Goal: Transaction & Acquisition: Download file/media

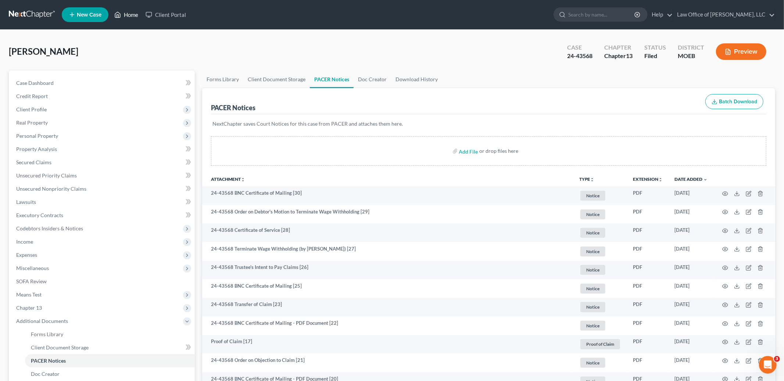
click at [135, 13] on link "Home" at bounding box center [126, 14] width 31 height 13
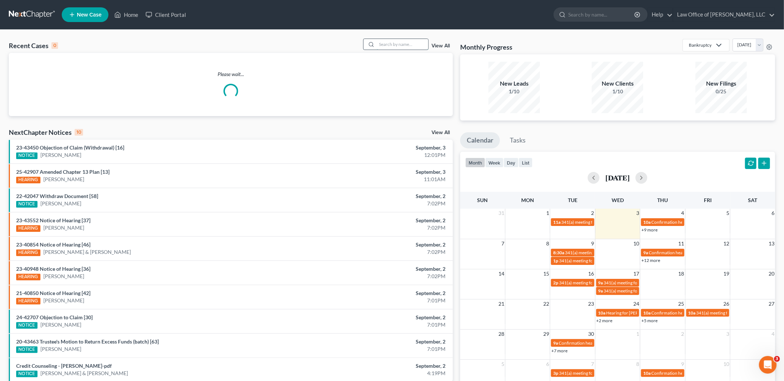
click at [393, 43] on input "search" at bounding box center [402, 44] width 51 height 11
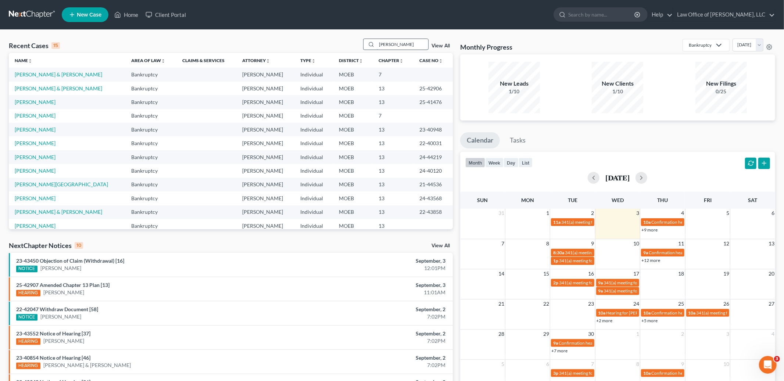
type input "[PERSON_NAME]"
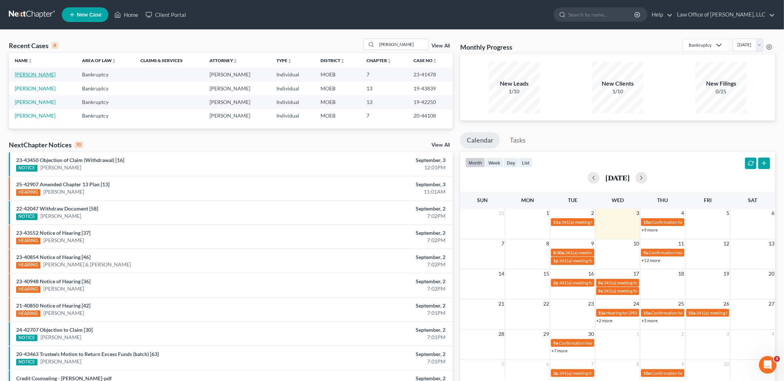
click at [36, 74] on link "[PERSON_NAME]" at bounding box center [35, 74] width 41 height 6
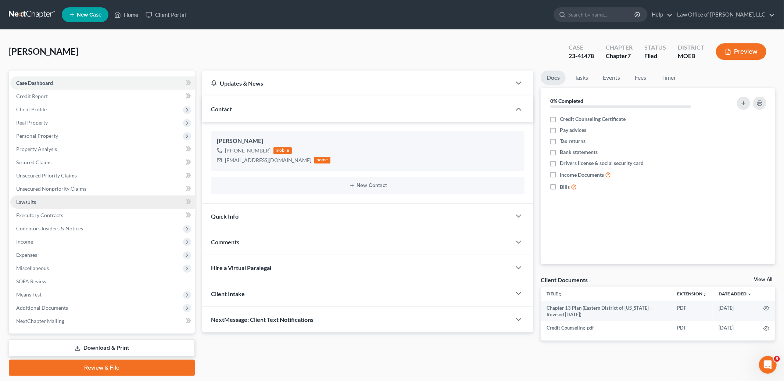
scroll to position [21, 0]
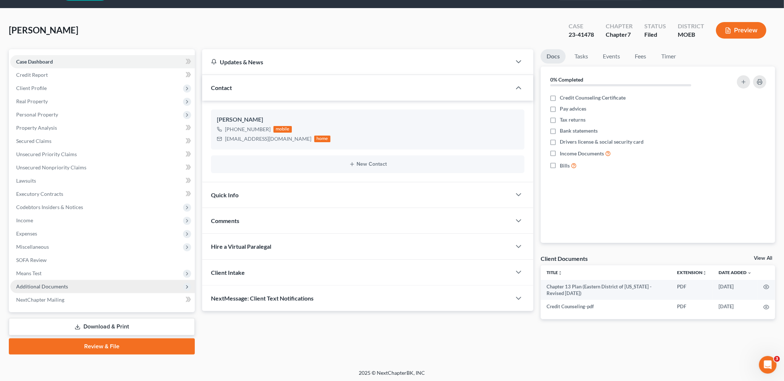
click at [59, 284] on span "Additional Documents" at bounding box center [42, 286] width 52 height 6
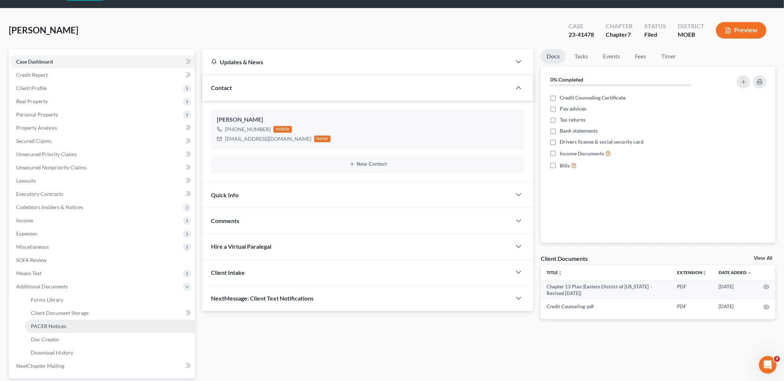
click at [64, 326] on span "PACER Notices" at bounding box center [48, 326] width 35 height 6
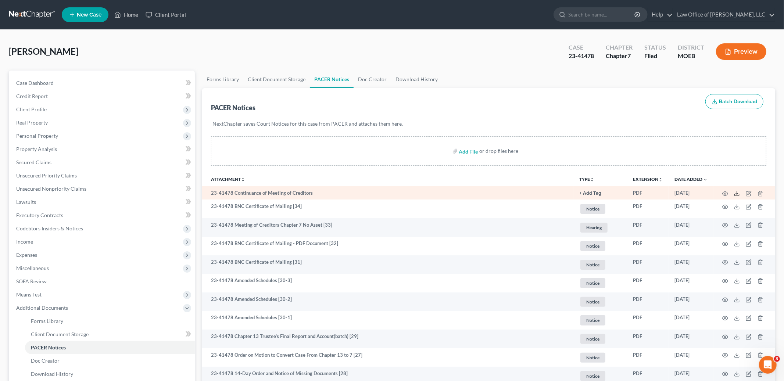
click at [737, 194] on polyline at bounding box center [737, 193] width 3 height 1
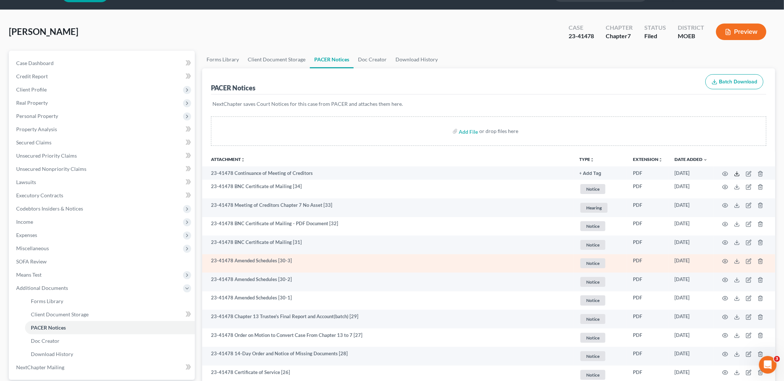
scroll to position [21, 0]
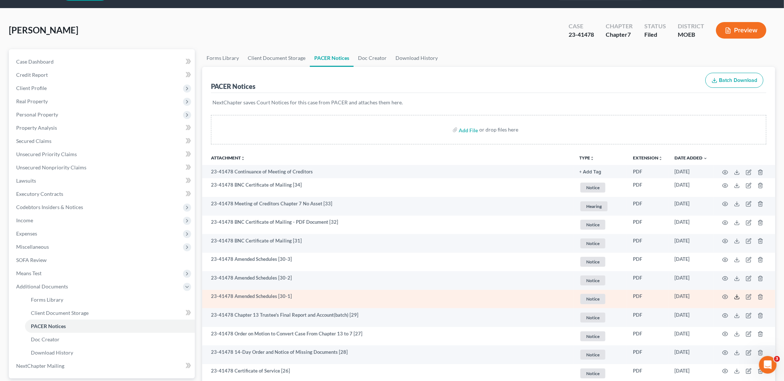
click at [734, 296] on icon at bounding box center [737, 297] width 6 height 6
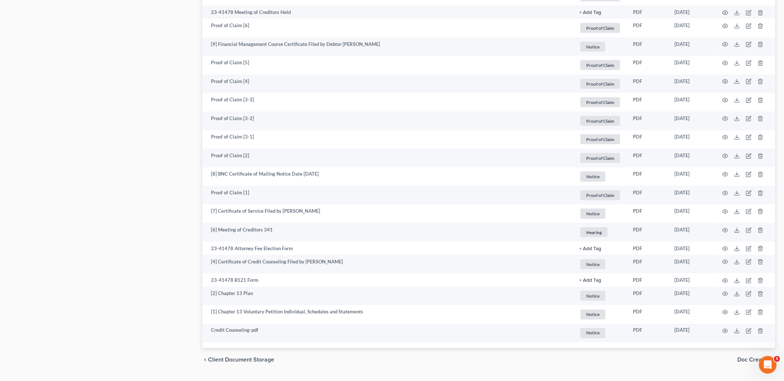
scroll to position [895, 0]
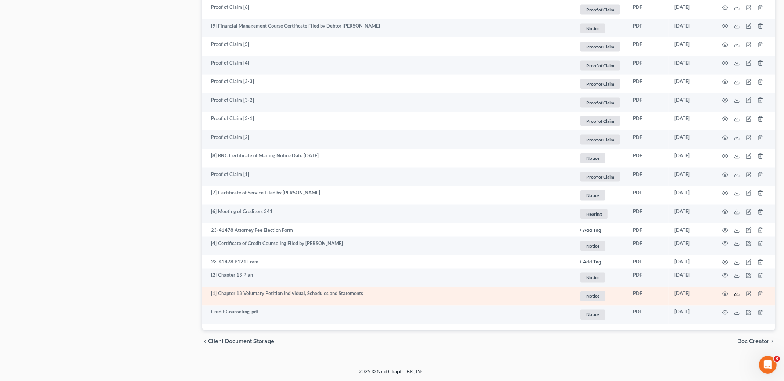
click at [736, 294] on icon at bounding box center [737, 294] width 6 height 6
